Goal: Find specific page/section: Find specific page/section

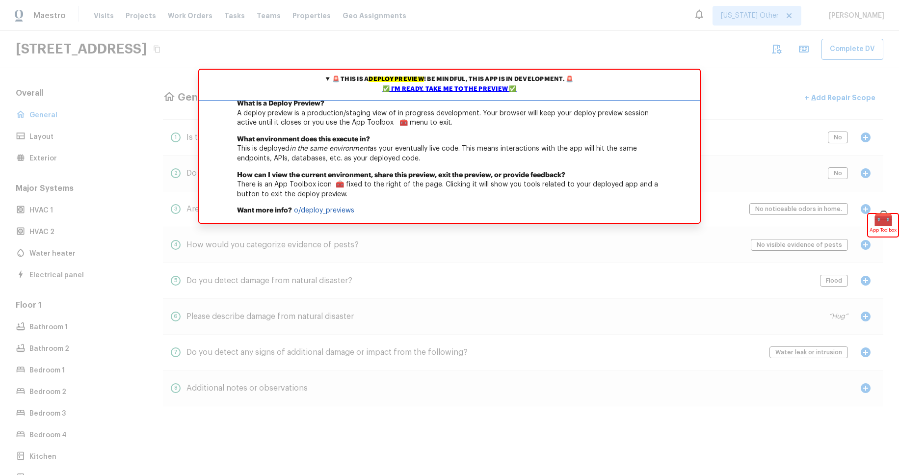
click at [478, 89] on div "✅ I'm ready, take me to the preview ✅" at bounding box center [450, 89] width 496 height 10
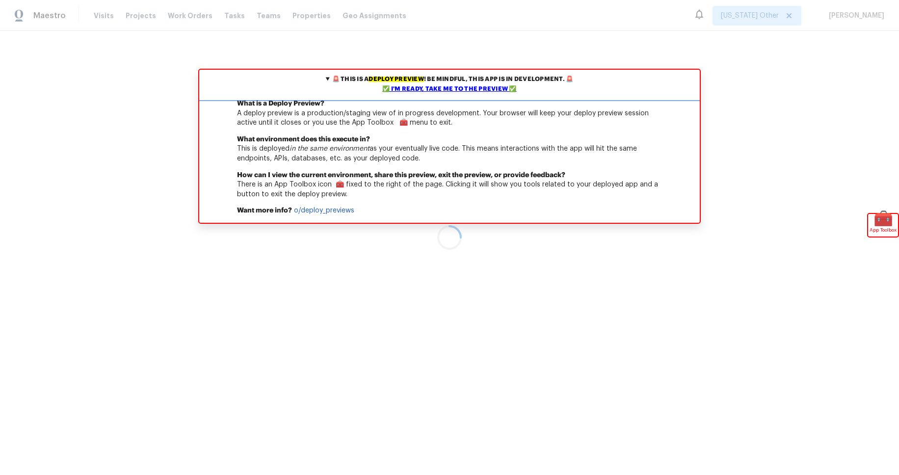
click at [477, 90] on div "✅ I'm ready, take me to the preview ✅" at bounding box center [450, 89] width 496 height 10
